Goal: Task Accomplishment & Management: Manage account settings

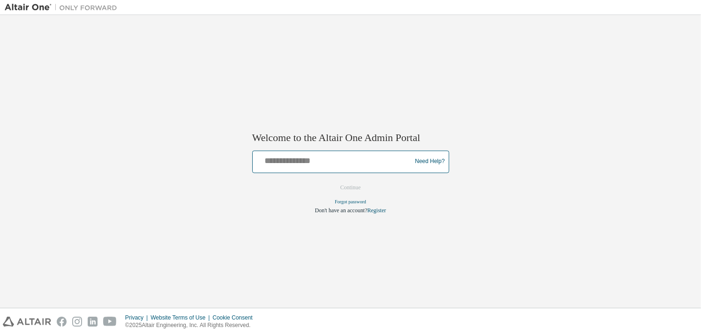
click at [339, 164] on input "text" at bounding box center [334, 160] width 154 height 14
click at [339, 165] on input "**********" at bounding box center [334, 160] width 154 height 14
type input "**********"
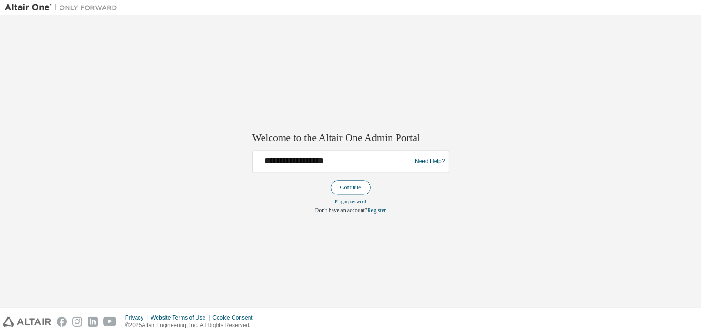
click at [339, 187] on button "Continue" at bounding box center [351, 188] width 40 height 14
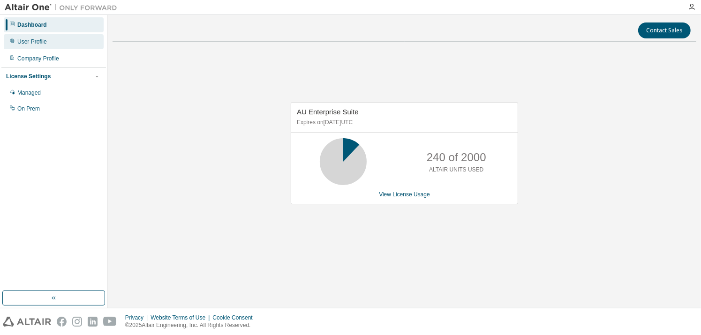
click at [50, 43] on div "User Profile" at bounding box center [54, 41] width 100 height 15
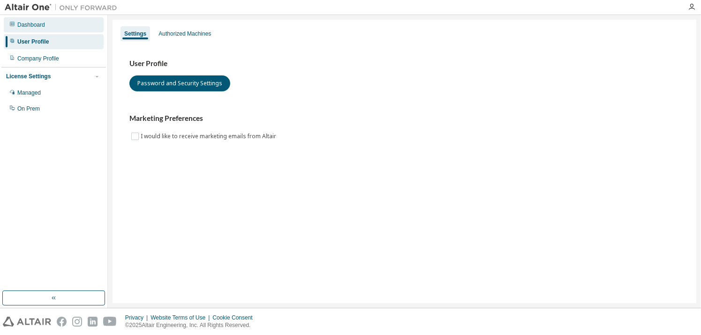
click at [53, 26] on div "Dashboard" at bounding box center [54, 24] width 100 height 15
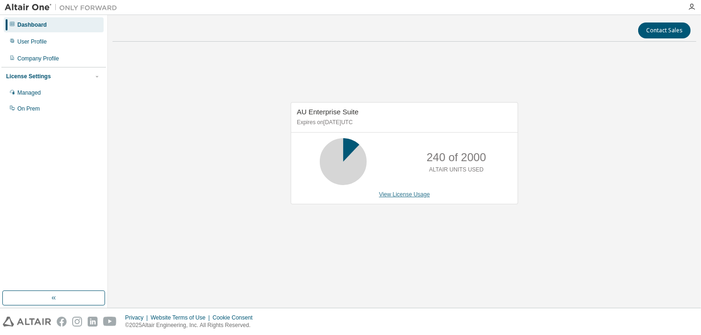
click at [406, 196] on link "View License Usage" at bounding box center [404, 194] width 51 height 7
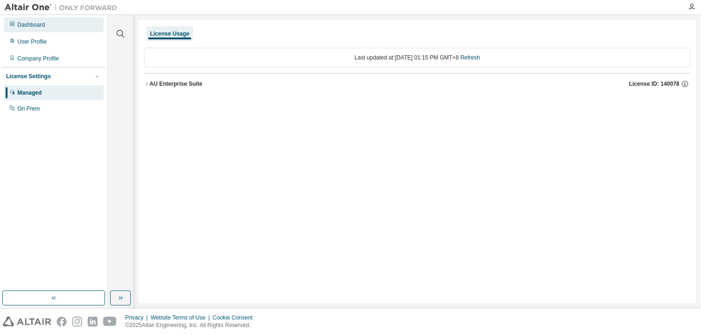
click at [73, 26] on div "Dashboard" at bounding box center [54, 24] width 100 height 15
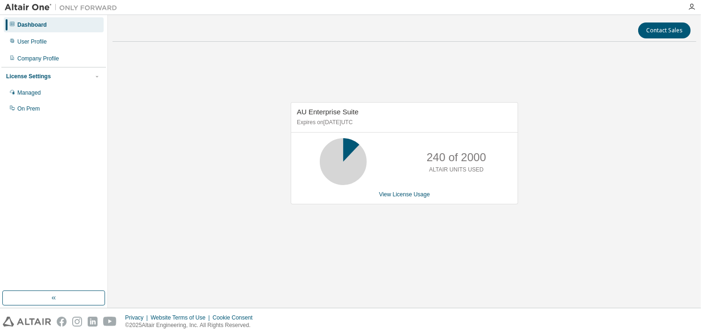
click at [45, 30] on div "Dashboard" at bounding box center [54, 24] width 100 height 15
click at [63, 296] on button "button" at bounding box center [53, 298] width 103 height 15
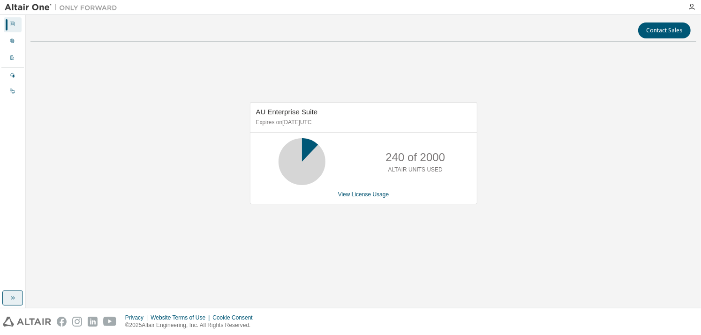
click at [16, 300] on icon "button" at bounding box center [13, 299] width 8 height 8
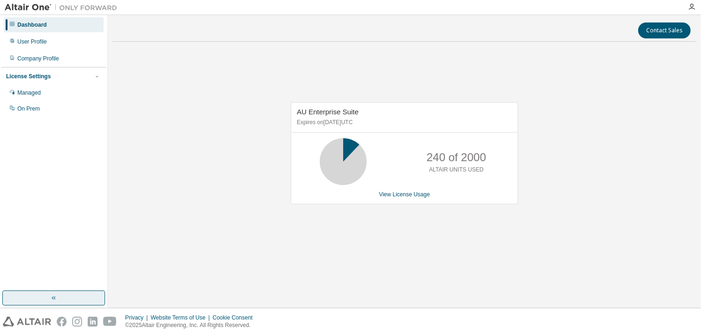
click at [698, 324] on div "Privacy Website Terms of Use Cookie Consent © 2025 Altair Engineering, Inc. All…" at bounding box center [350, 322] width 701 height 27
click at [690, 4] on icon "button" at bounding box center [692, 7] width 8 height 8
